Goal: Navigation & Orientation: Find specific page/section

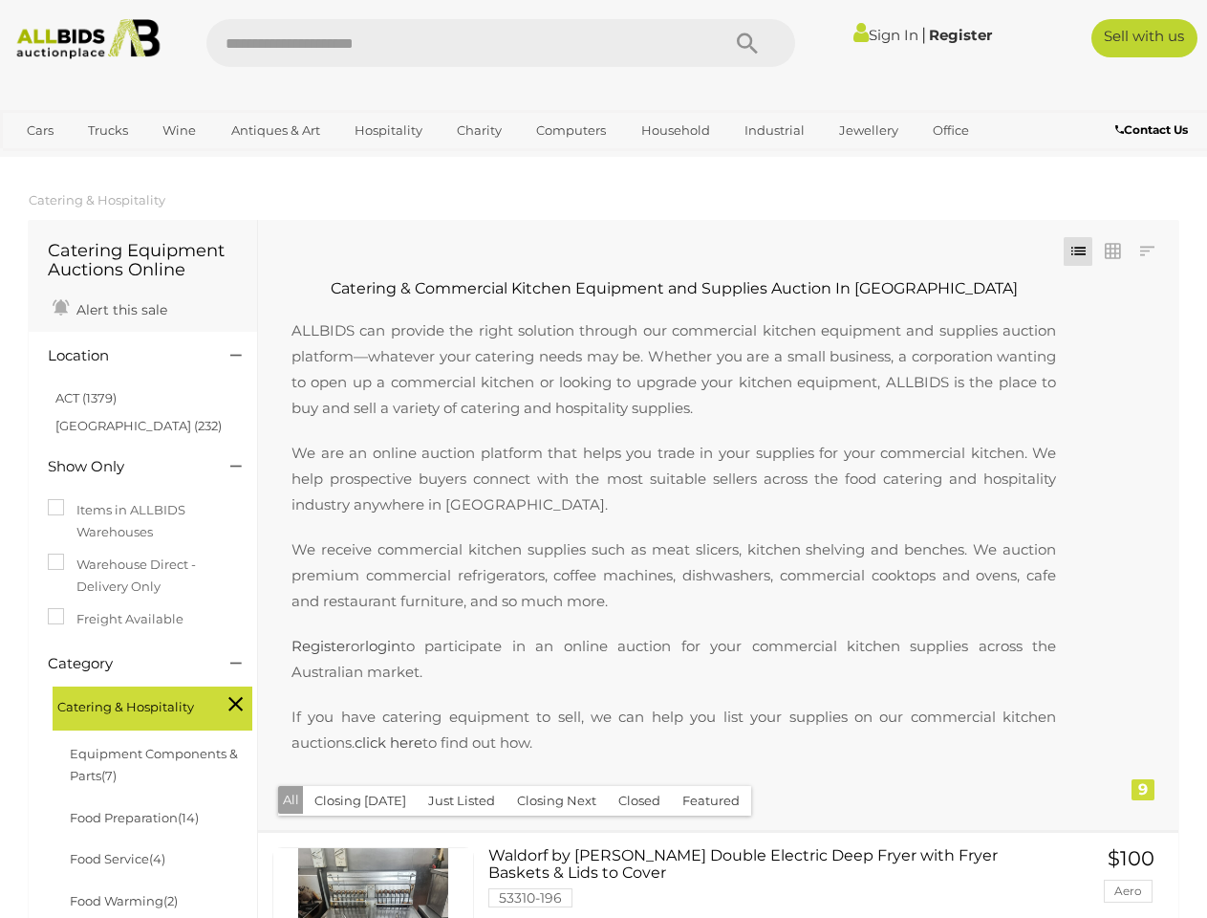
click at [603, 459] on p "We are an online auction platform that helps you trade in your supplies for you…" at bounding box center [673, 478] width 803 height 77
click at [748, 43] on icon "Search" at bounding box center [747, 44] width 21 height 29
click at [40, 130] on link "Cars" at bounding box center [40, 131] width 52 height 32
click at [108, 130] on link "Trucks" at bounding box center [108, 131] width 65 height 32
click at [179, 130] on link "Wine" at bounding box center [179, 131] width 58 height 32
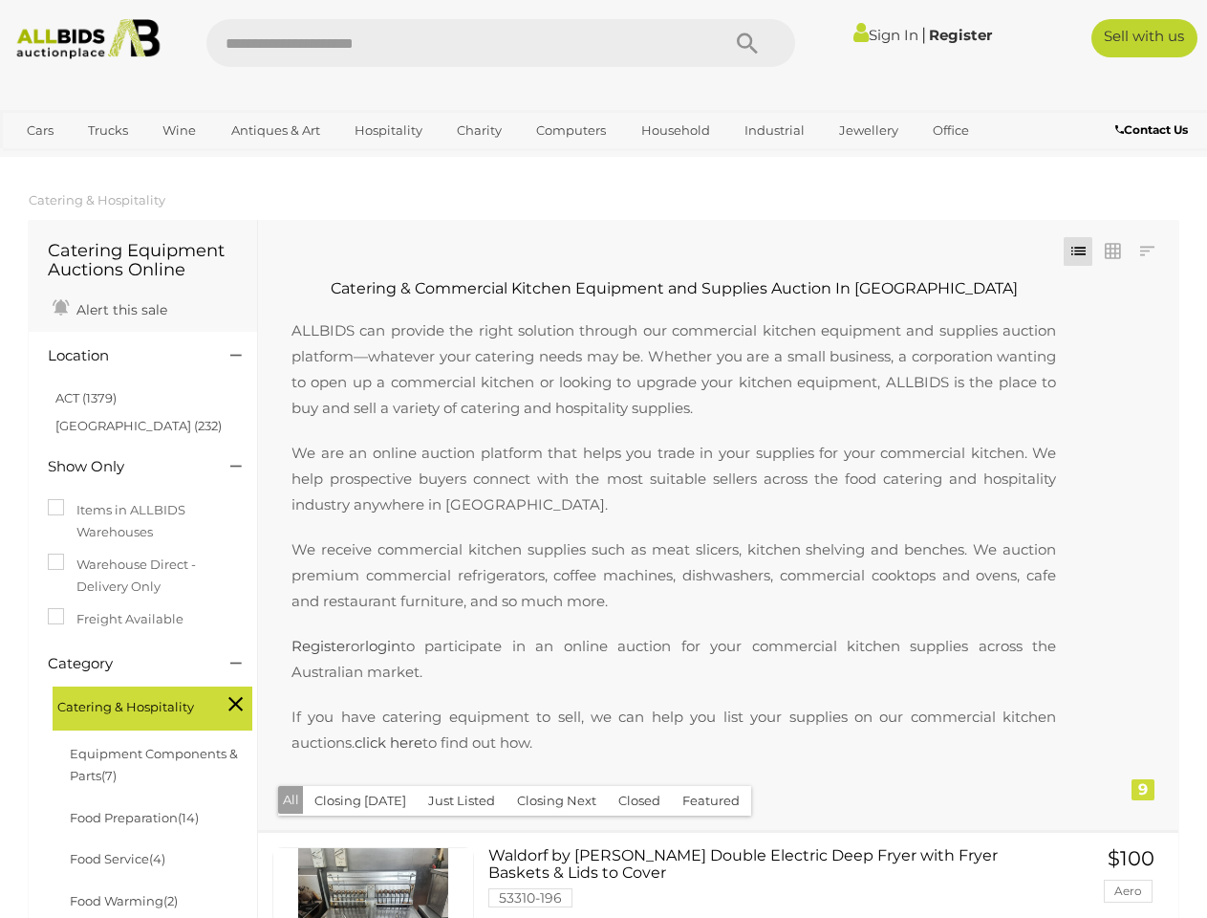
click at [274, 130] on link "Antiques & Art" at bounding box center [276, 131] width 114 height 32
click at [387, 130] on link "Hospitality" at bounding box center [388, 131] width 93 height 32
click at [478, 130] on link "Charity" at bounding box center [479, 131] width 70 height 32
click at [569, 130] on link "Computers" at bounding box center [571, 131] width 95 height 32
